Goal: Task Accomplishment & Management: Complete application form

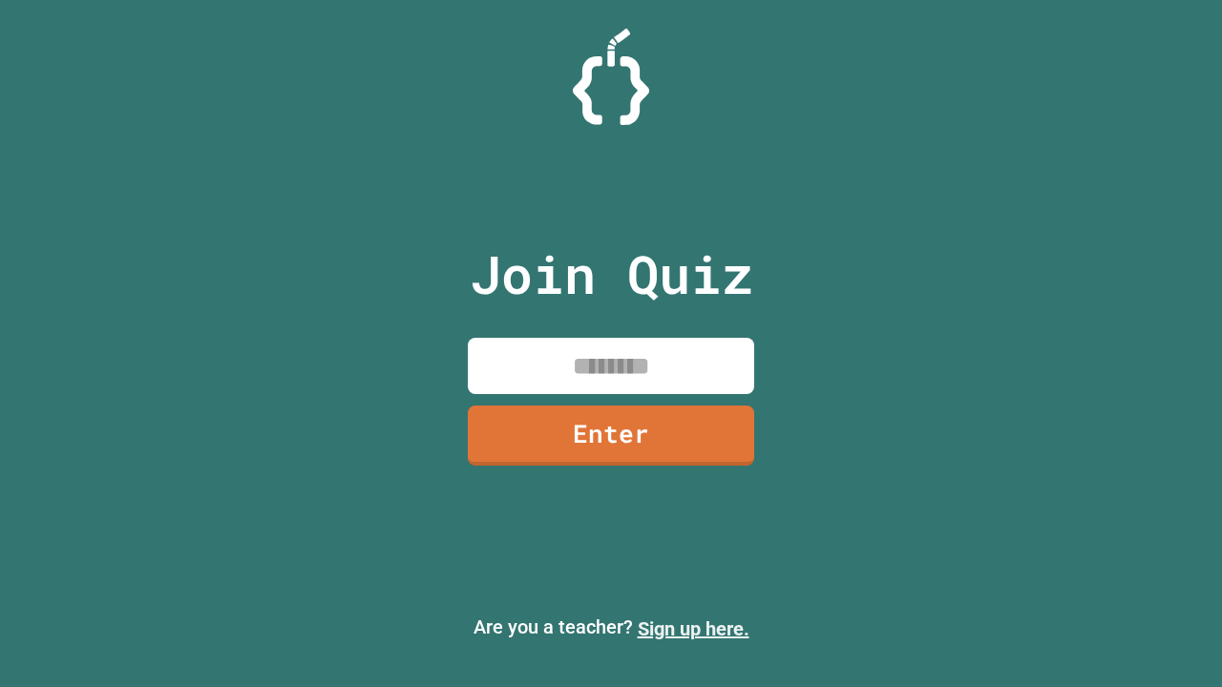
click at [693, 629] on link "Sign up here." at bounding box center [694, 628] width 112 height 23
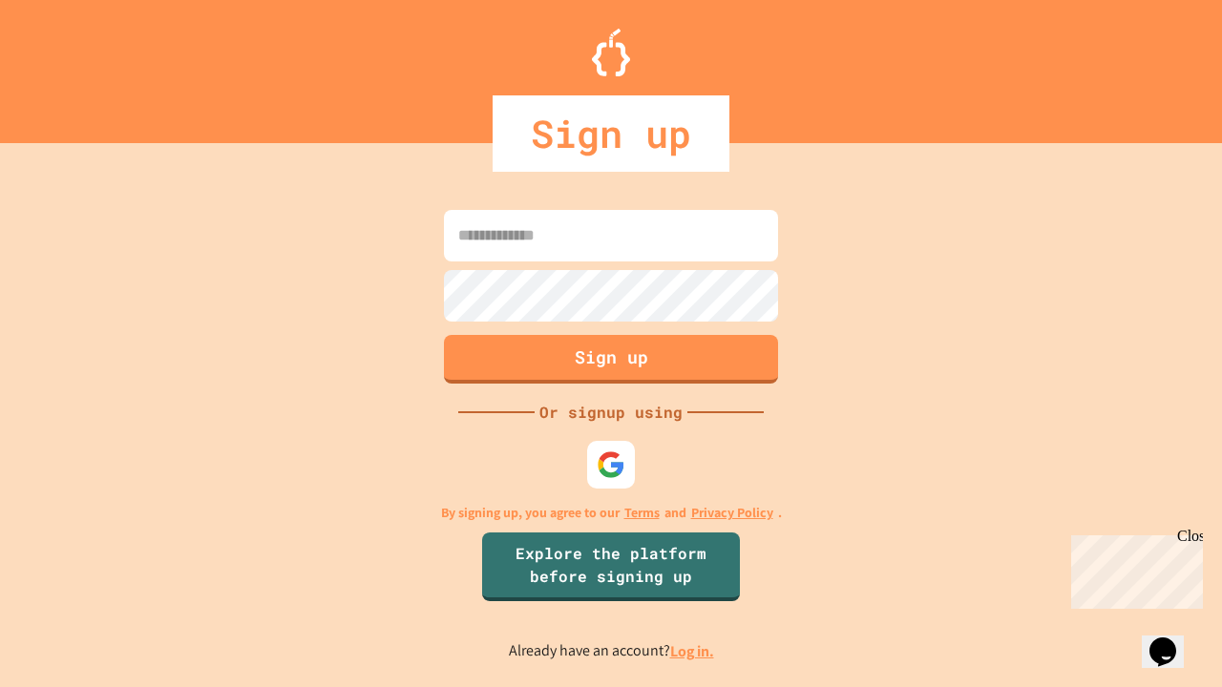
click at [693, 651] on link "Log in." at bounding box center [692, 651] width 44 height 20
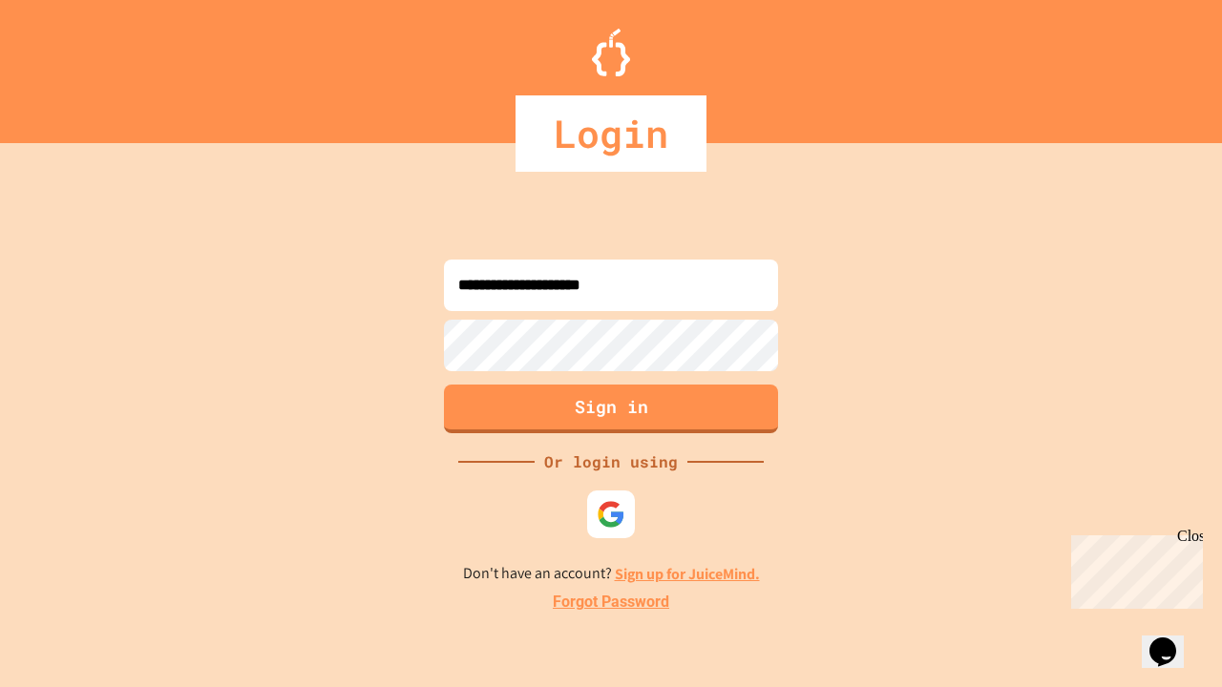
type input "**********"
